Goal: Information Seeking & Learning: Find specific fact

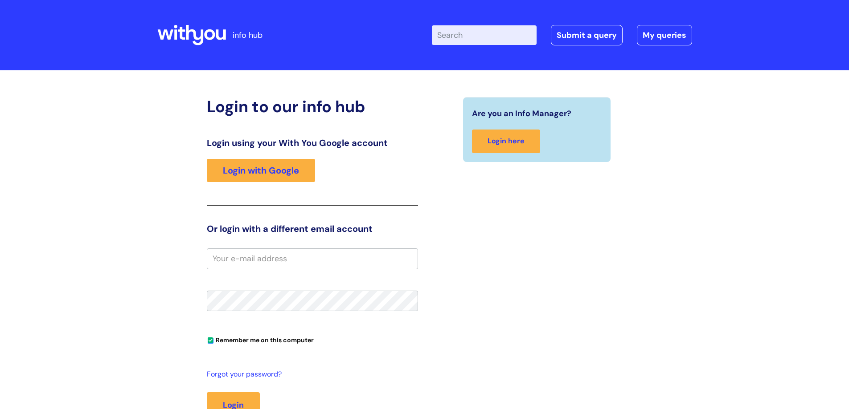
click at [491, 36] on input "Enter your search term here..." at bounding box center [484, 35] width 105 height 20
type input "values"
click button "Search" at bounding box center [0, 0] width 0 height 0
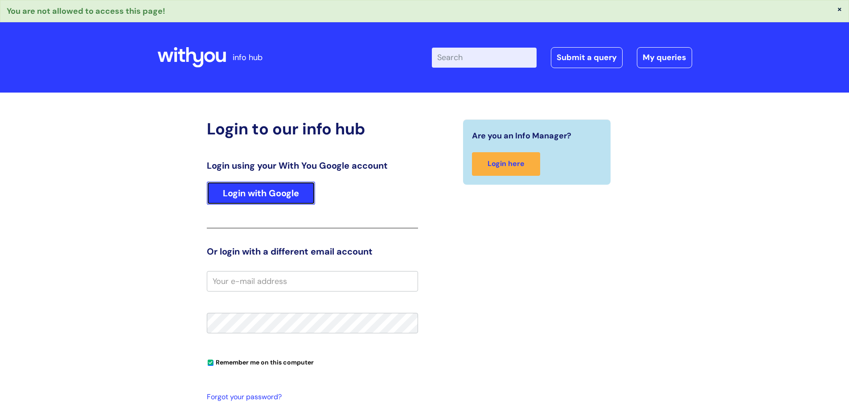
drag, startPoint x: 287, startPoint y: 191, endPoint x: 299, endPoint y: 202, distance: 16.1
click at [287, 191] on link "Login with Google" at bounding box center [261, 193] width 108 height 23
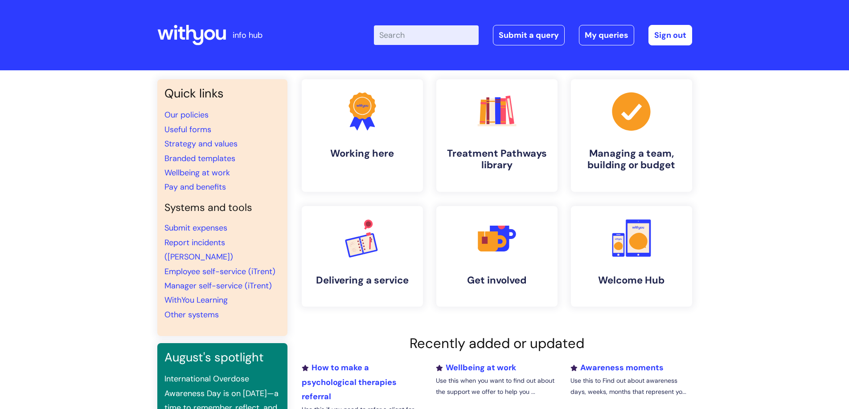
click at [408, 30] on input "Enter your search term here..." at bounding box center [426, 35] width 105 height 20
type input "values"
click button "Search" at bounding box center [0, 0] width 0 height 0
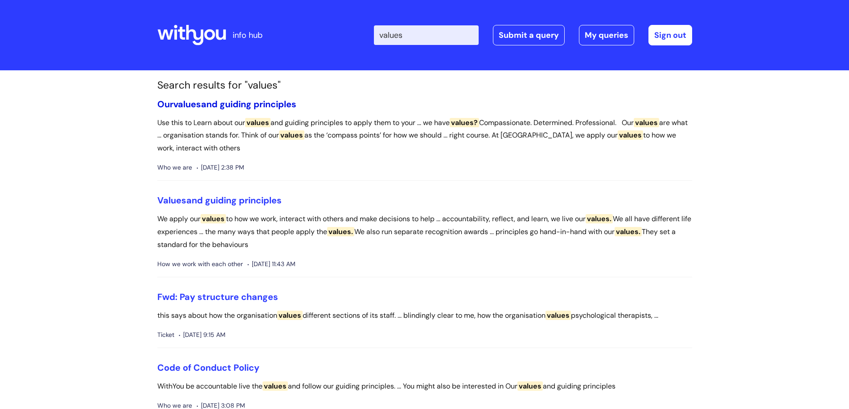
click at [290, 106] on link "Our values and guiding principles" at bounding box center [226, 104] width 139 height 12
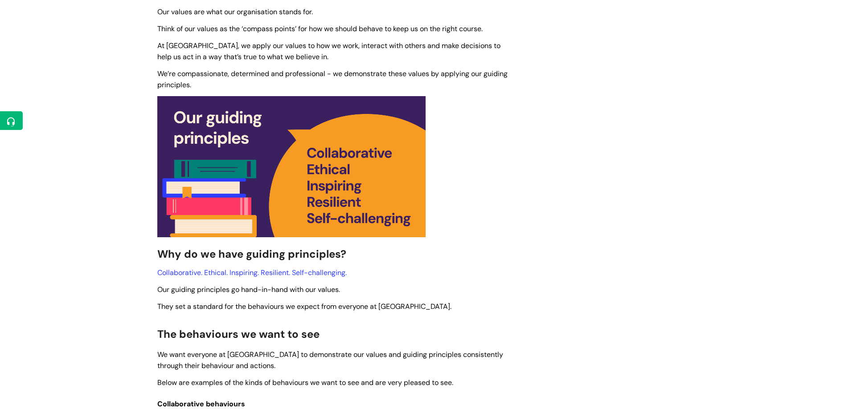
scroll to position [401, 0]
